Goal: Check status: Check status

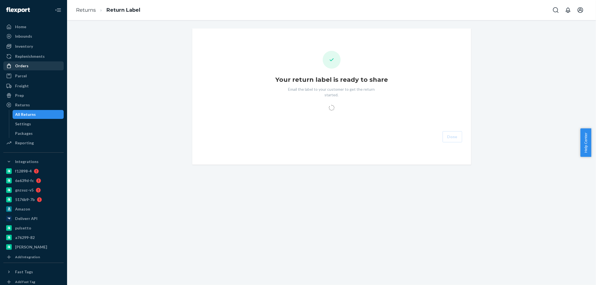
click at [21, 66] on div "Orders" at bounding box center [21, 66] width 13 height 6
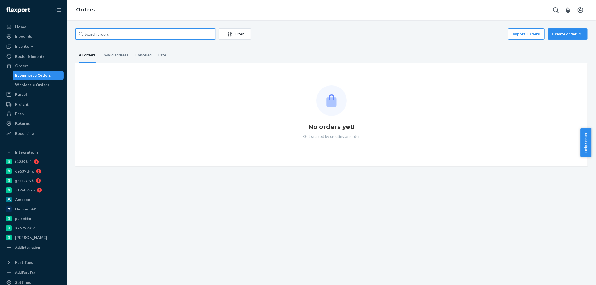
click at [109, 31] on input "text" at bounding box center [145, 33] width 140 height 11
click at [108, 32] on input "text" at bounding box center [145, 33] width 140 height 11
paste input "[PERSON_NAME]"
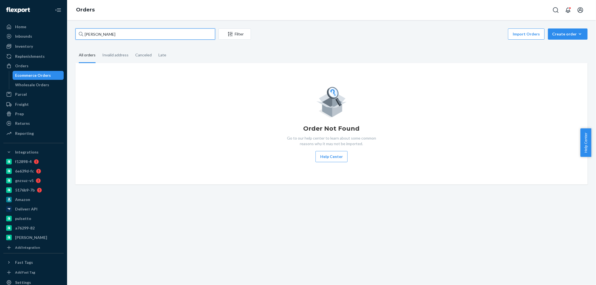
click at [105, 35] on input "[PERSON_NAME]" at bounding box center [145, 33] width 140 height 11
paste input "2577193"
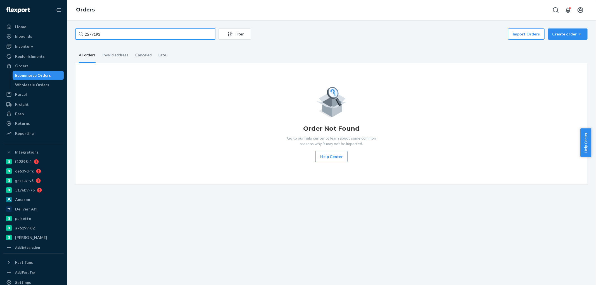
type input "2577193"
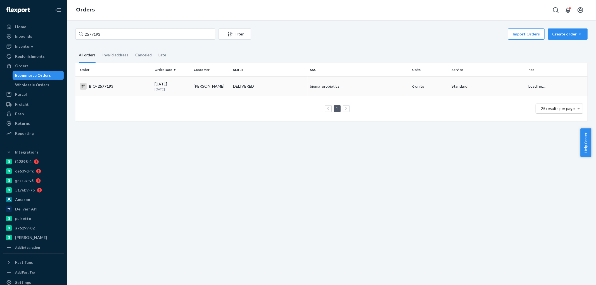
click at [108, 86] on div "BIO-2577193" at bounding box center [115, 86] width 70 height 7
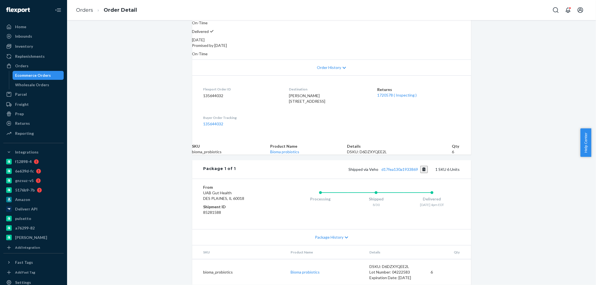
scroll to position [117, 0]
click at [384, 93] on link "1720578 ( Inspecting )" at bounding box center [396, 95] width 39 height 5
